Goal: Task Accomplishment & Management: Manage account settings

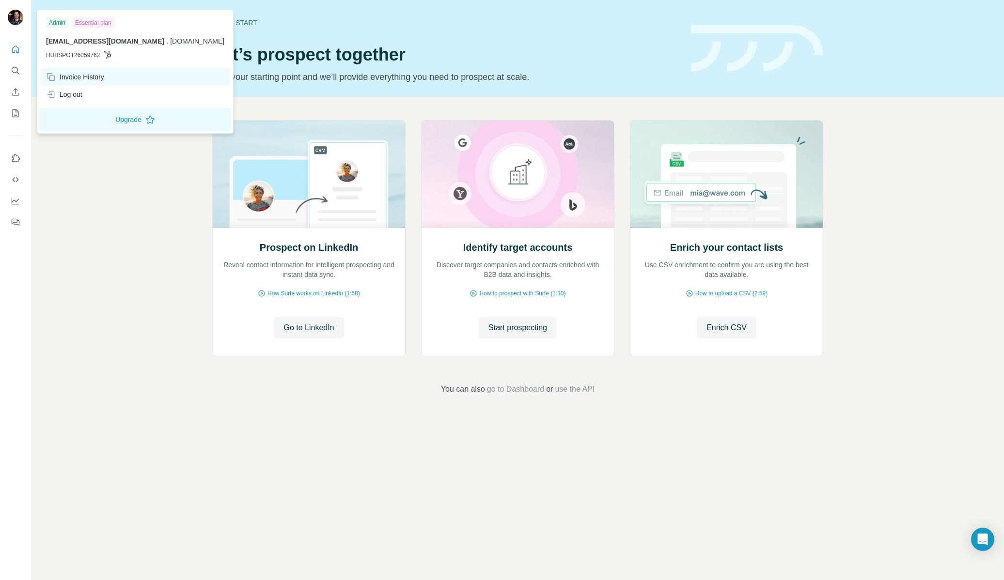
click at [77, 81] on div "Invoice History" at bounding box center [75, 77] width 58 height 10
click at [66, 77] on div "Invoice History" at bounding box center [75, 77] width 58 height 10
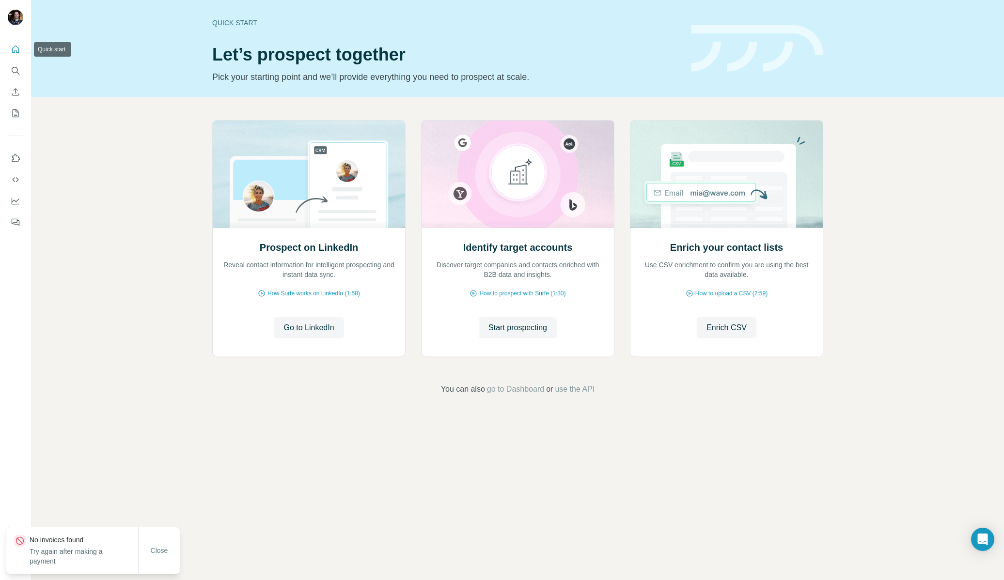
click at [13, 49] on icon "Quick start" at bounding box center [16, 50] width 10 height 10
click at [161, 556] on span "Close" at bounding box center [159, 561] width 17 height 10
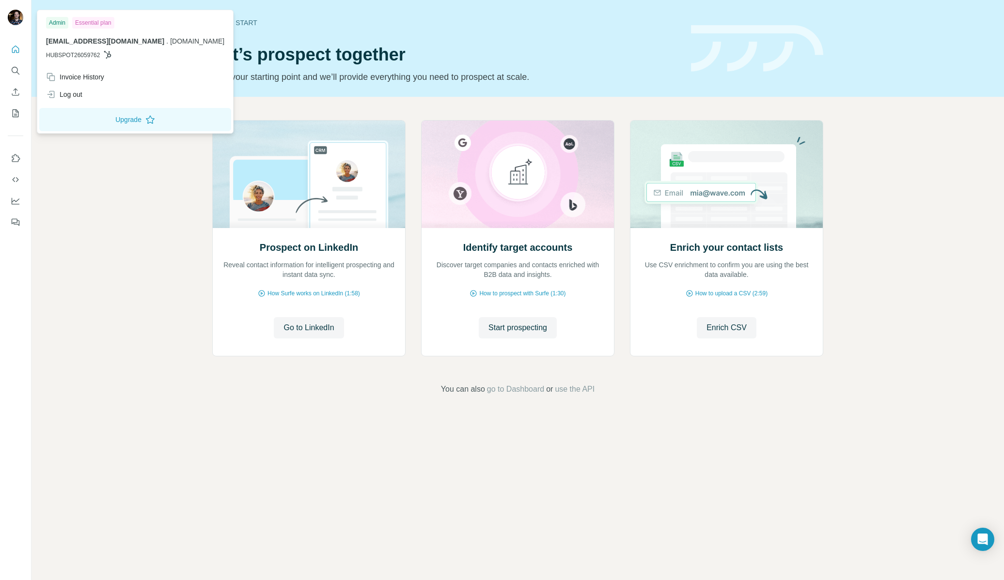
click at [92, 24] on div "Essential plan" at bounding box center [93, 23] width 42 height 12
click at [63, 21] on div "Admin" at bounding box center [57, 23] width 22 height 12
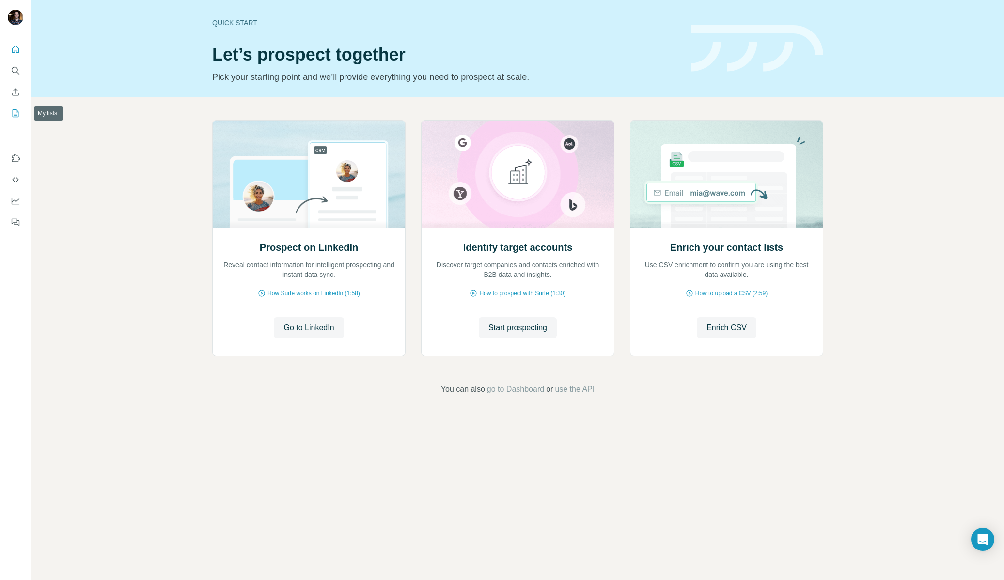
click at [14, 119] on button "My lists" at bounding box center [16, 113] width 16 height 17
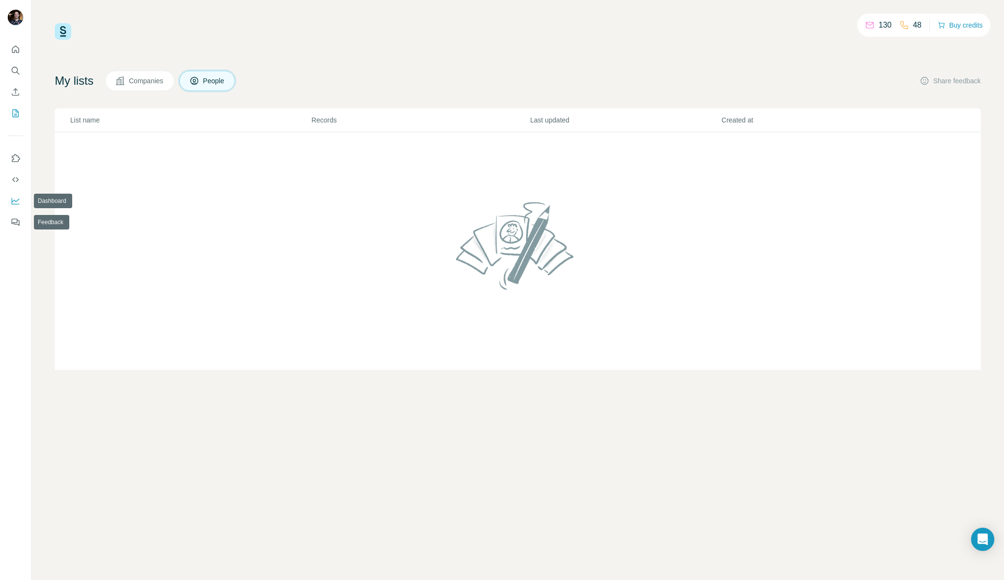
click at [17, 207] on button "Dashboard" at bounding box center [16, 200] width 16 height 17
